Goal: Information Seeking & Learning: Learn about a topic

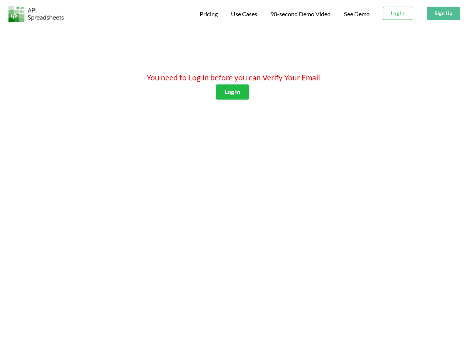
click at [207, 14] on span "Pricing" at bounding box center [208, 13] width 18 height 7
click at [243, 14] on span "Use Cases" at bounding box center [244, 13] width 26 height 7
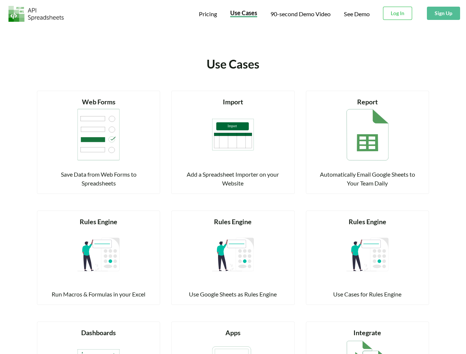
click at [300, 14] on span "90-second Demo Video" at bounding box center [300, 14] width 60 height 6
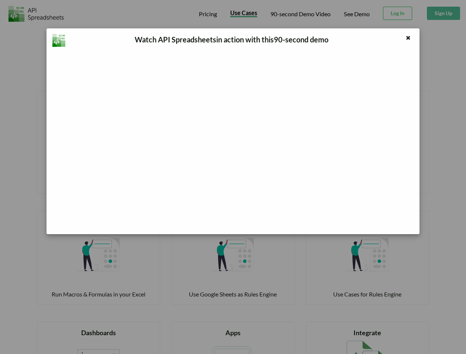
click at [397, 13] on div "Watch API Spreadsheets in action with this 90 -second demo" at bounding box center [233, 177] width 466 height 354
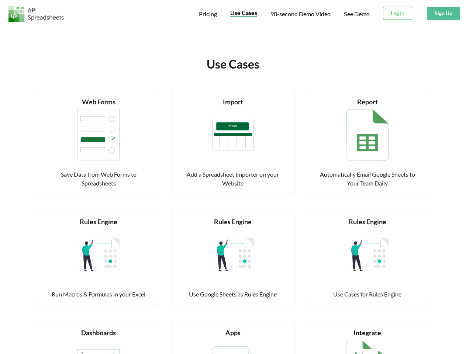
click at [443, 13] on button "Sign Up" at bounding box center [443, 13] width 33 height 13
click at [232, 92] on div "Read more Import Add a Spreadsheet Importer on your Website" at bounding box center [232, 142] width 123 height 103
